Goal: Complete application form

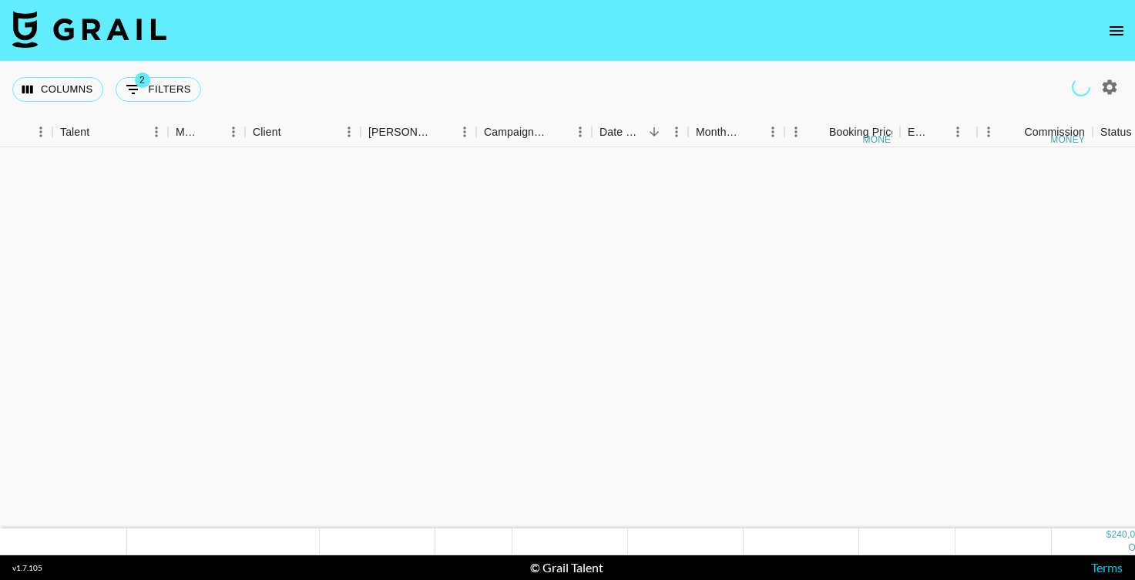
scroll to position [2419, 267]
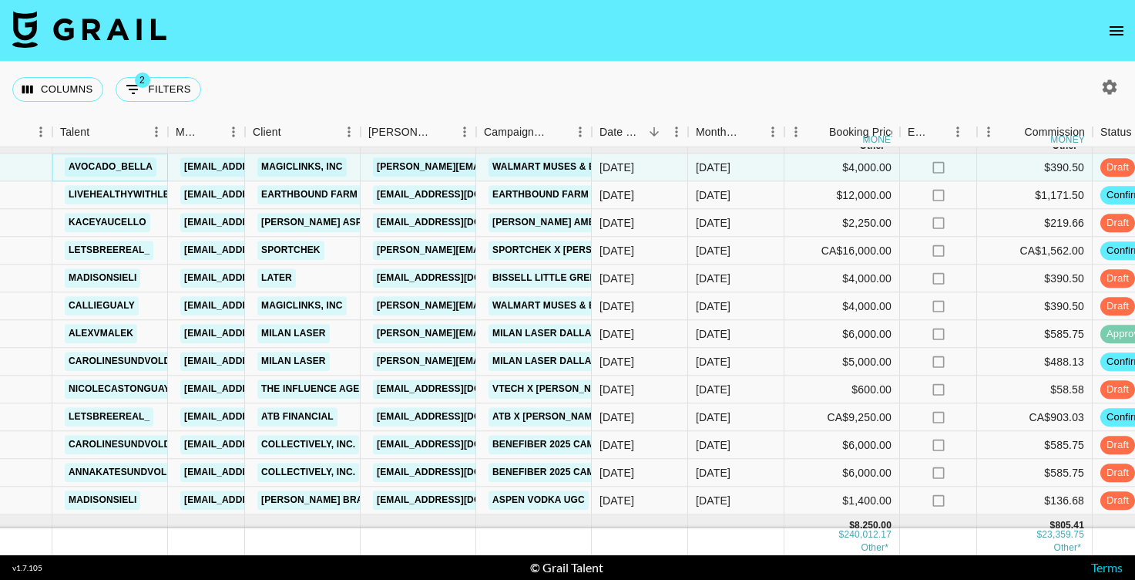
click at [123, 170] on link "avocado_bella" at bounding box center [111, 167] width 92 height 19
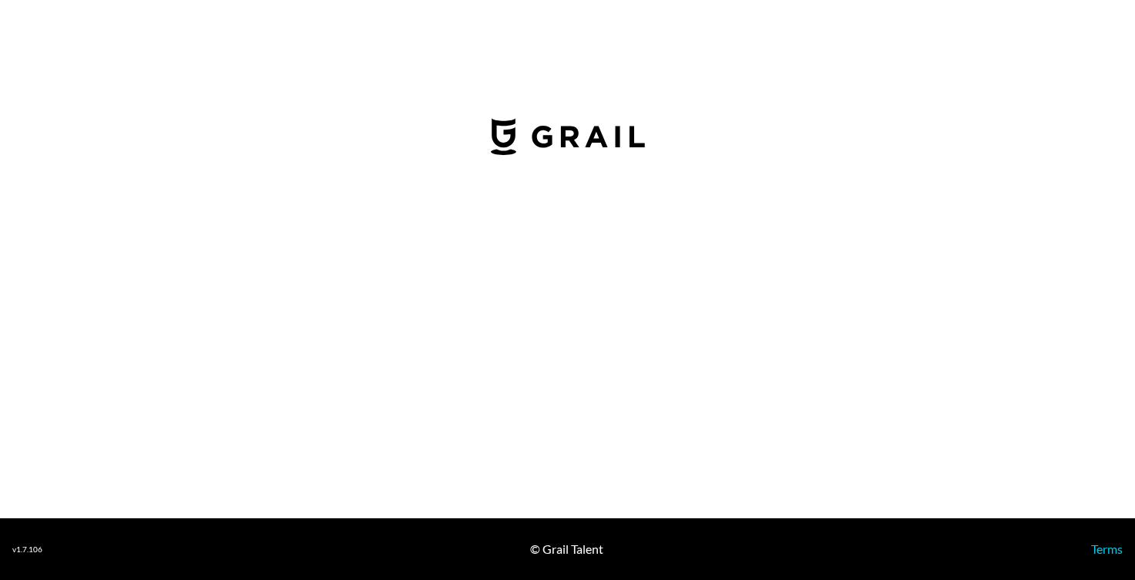
select select "USD"
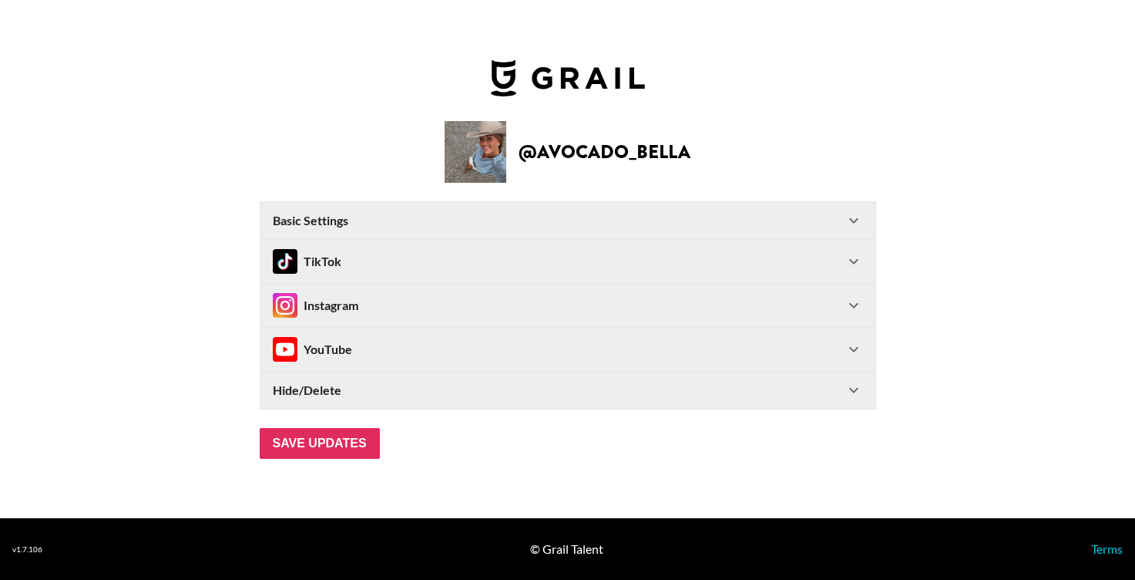
click at [851, 223] on icon at bounding box center [854, 220] width 18 height 18
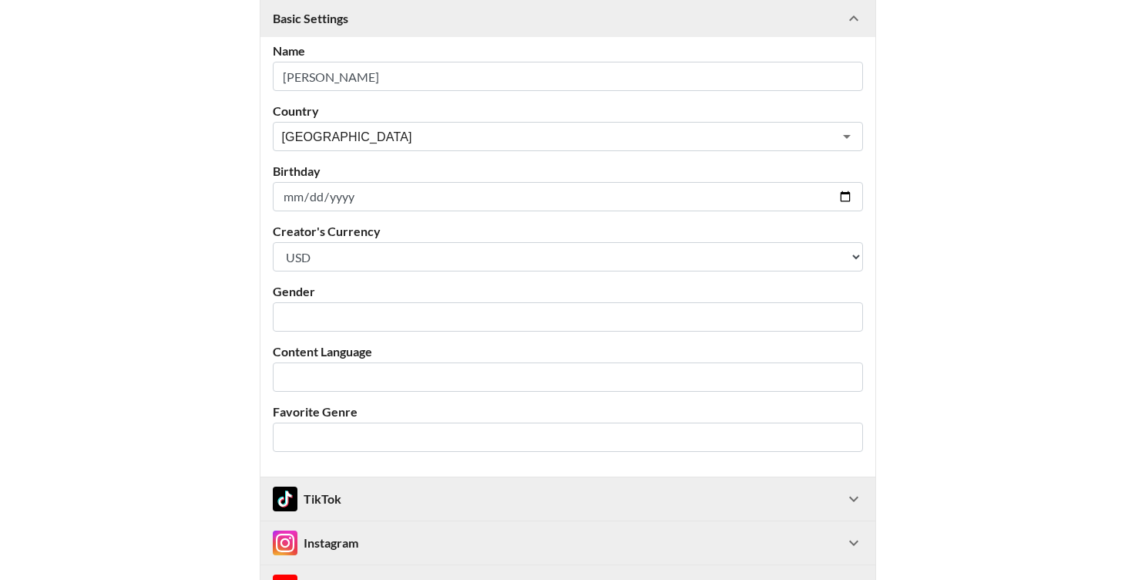
scroll to position [247, 0]
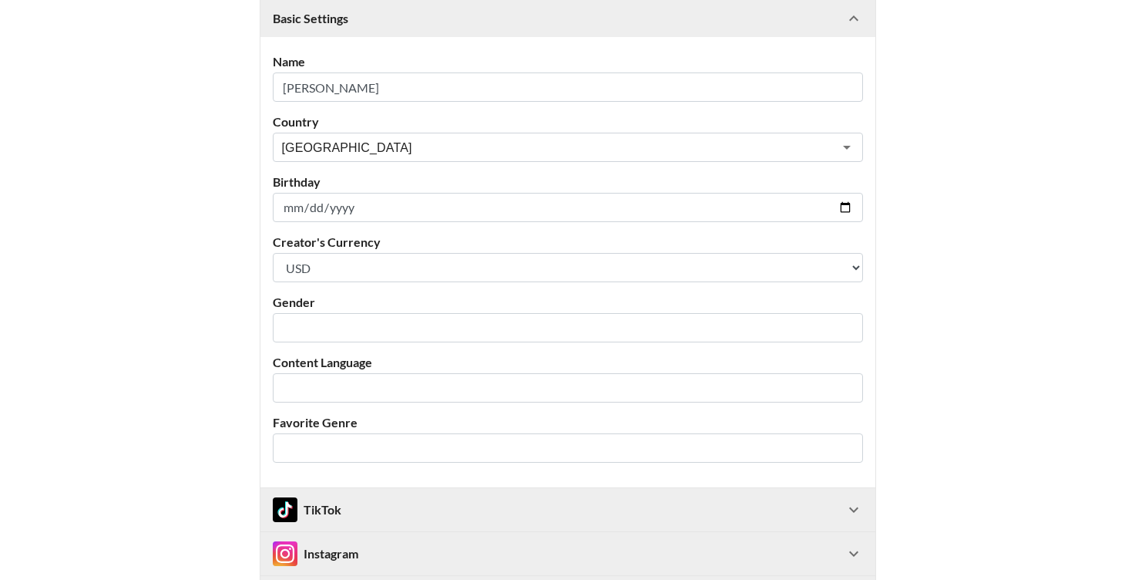
click at [860, 15] on icon at bounding box center [854, 18] width 18 height 18
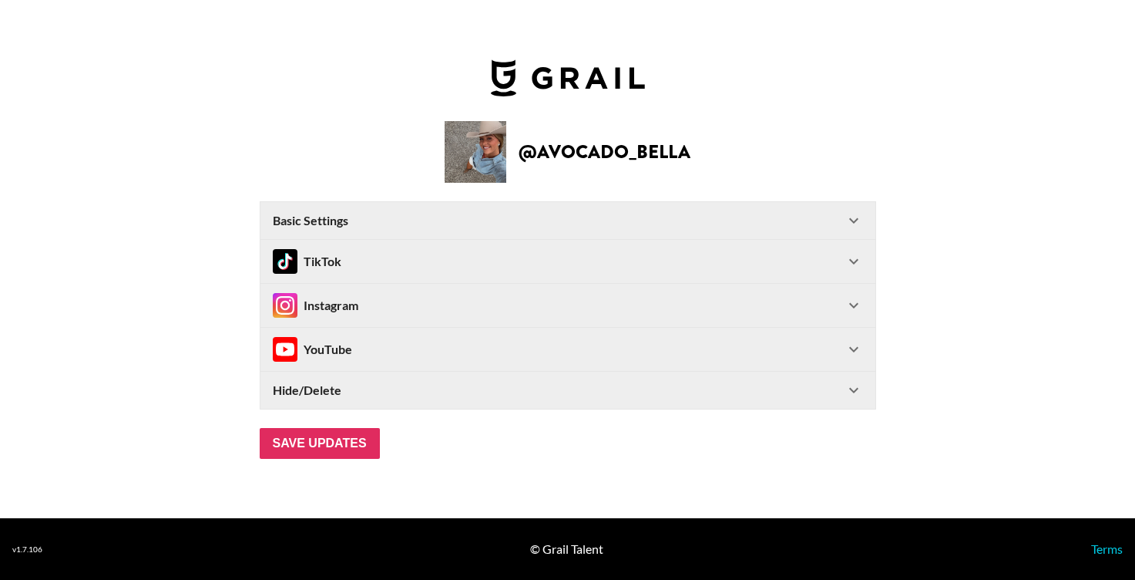
scroll to position [0, 0]
click at [852, 253] on icon at bounding box center [854, 261] width 18 height 18
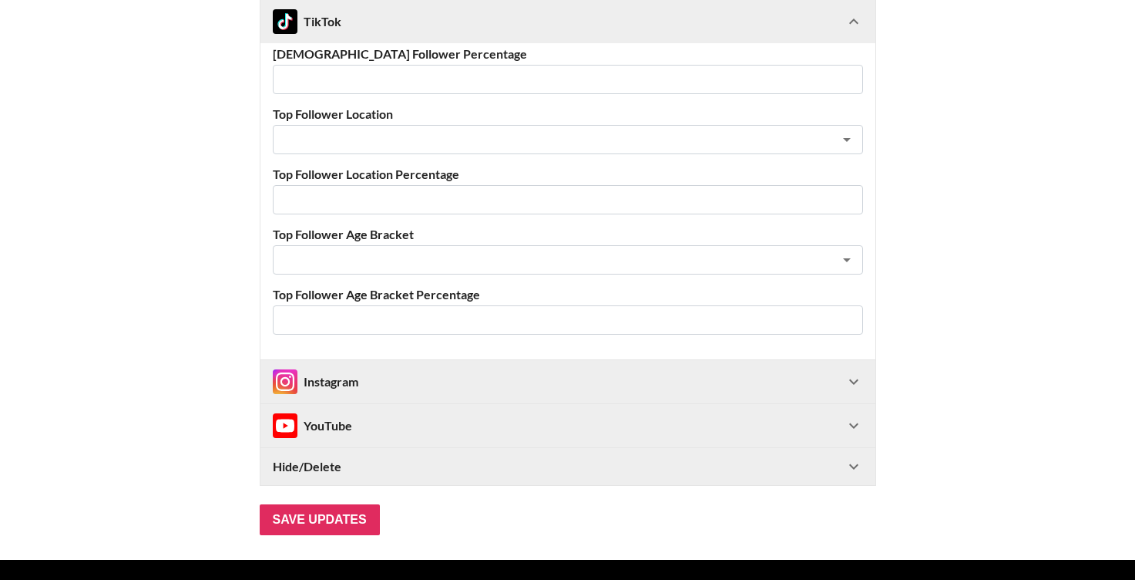
scroll to position [653, 0]
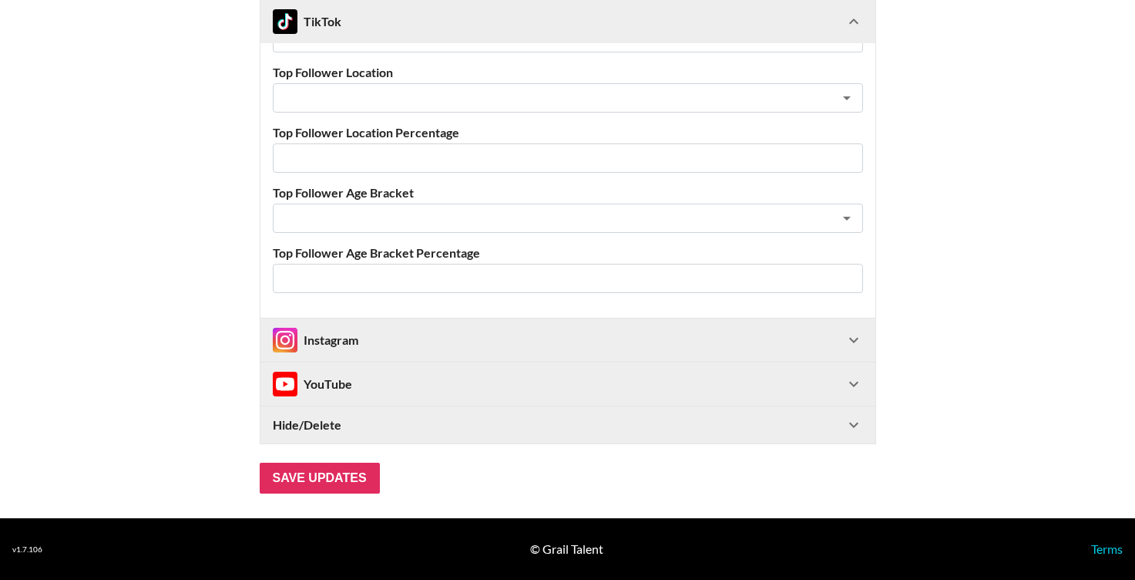
click at [866, 32] on div "TikTok" at bounding box center [568, 21] width 615 height 43
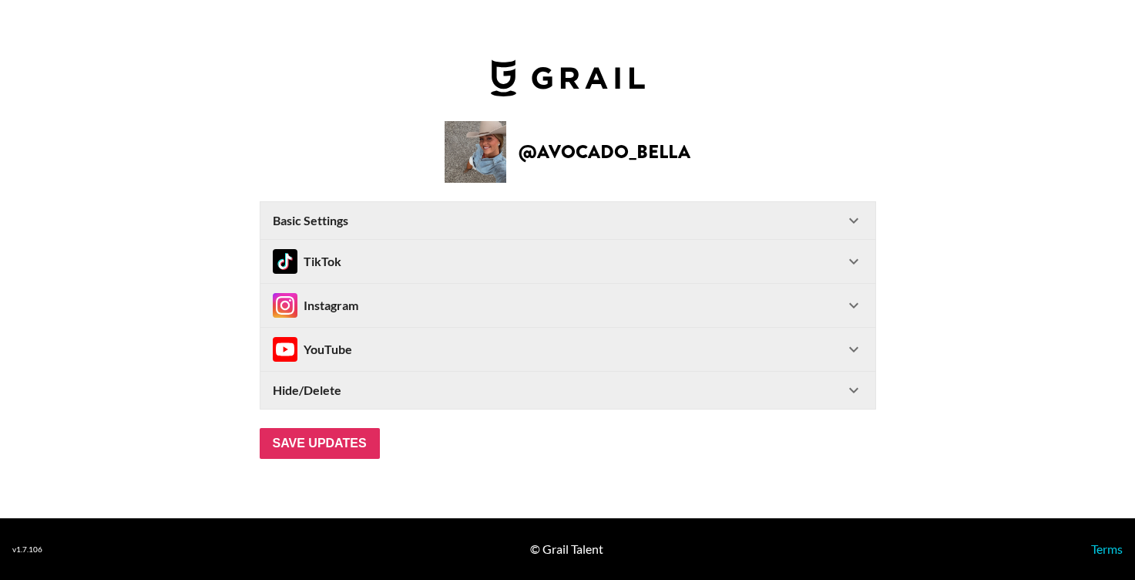
scroll to position [0, 0]
click at [846, 299] on icon at bounding box center [854, 305] width 18 height 18
